Goal: Task Accomplishment & Management: Use online tool/utility

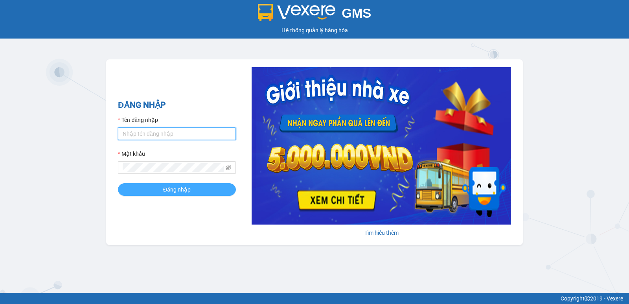
type input "hoangmaisg.kimma"
click at [216, 192] on button "Đăng nhập" at bounding box center [177, 189] width 118 height 13
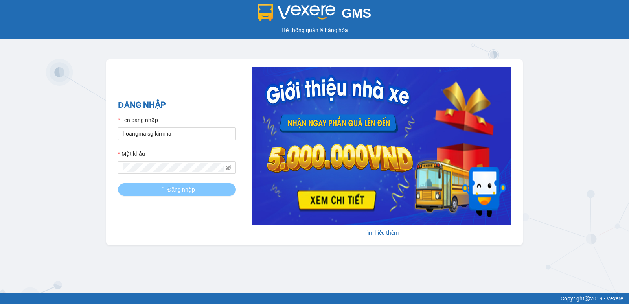
click at [216, 192] on button "Đăng nhập" at bounding box center [177, 189] width 118 height 13
